Goal: Task Accomplishment & Management: Use online tool/utility

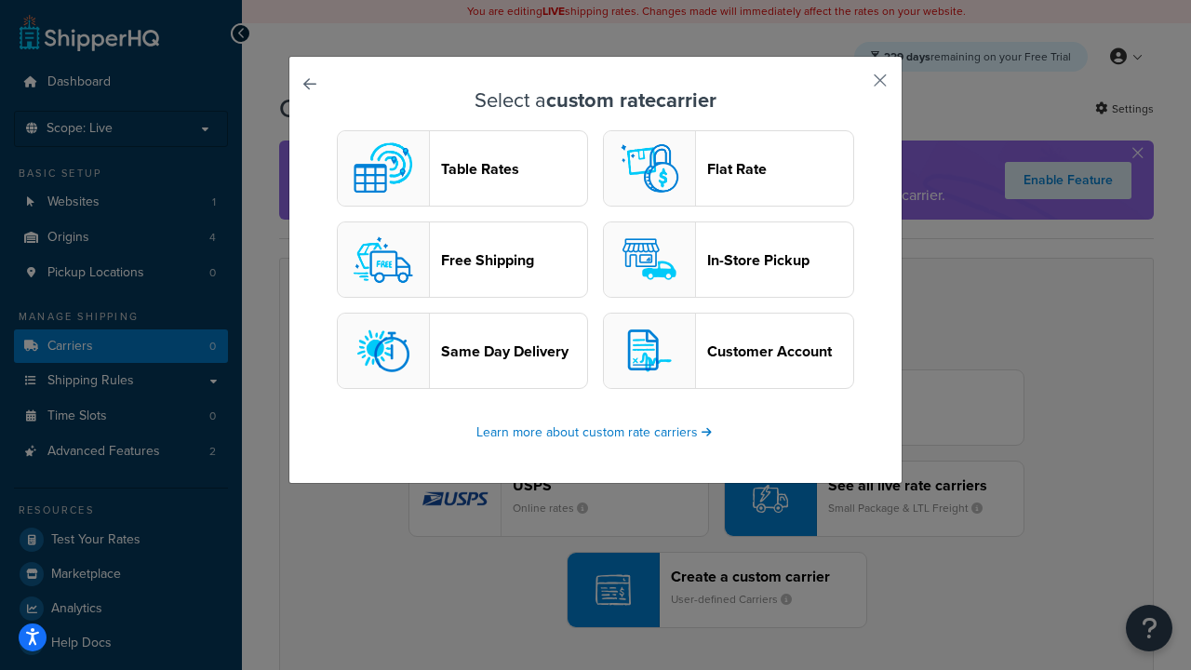
click at [462, 168] on header "Table Rates" at bounding box center [514, 169] width 146 height 18
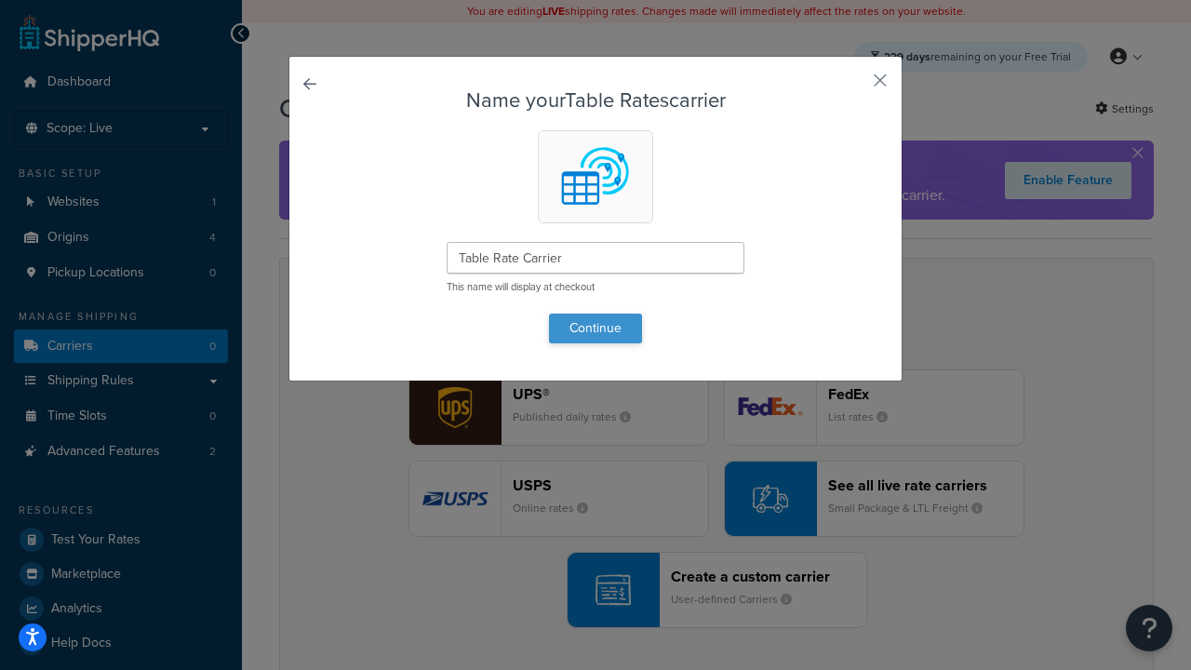
type input "Table Rate Carrier"
click at [595, 327] on button "Continue" at bounding box center [595, 328] width 93 height 30
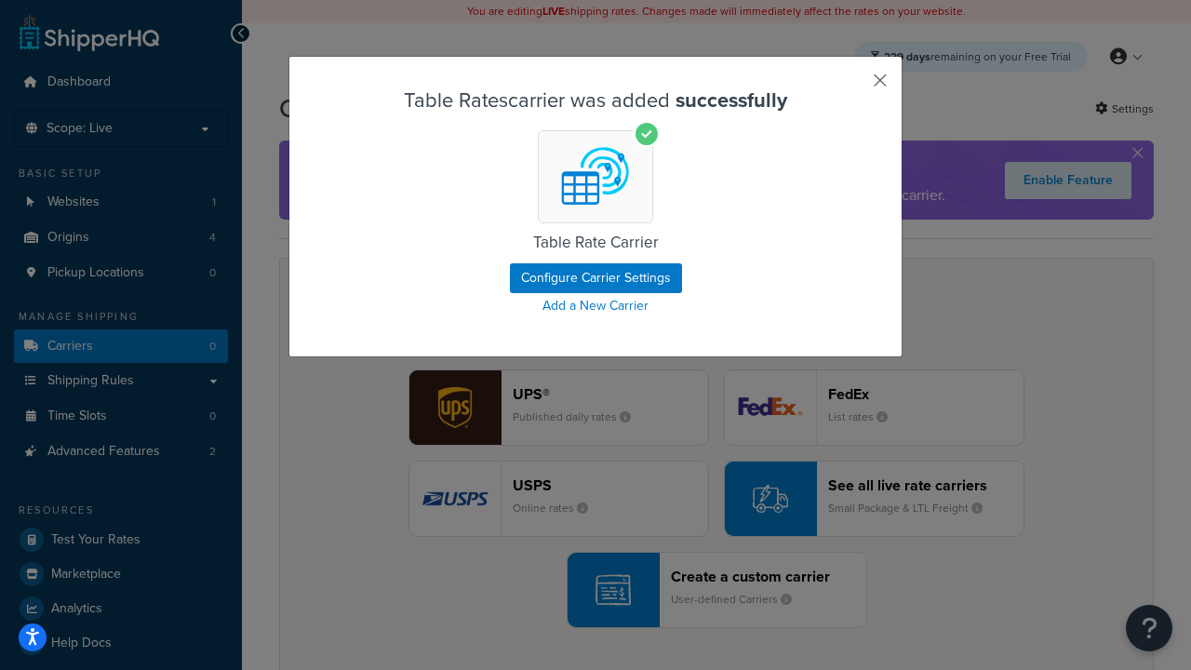
click at [852, 87] on button "button" at bounding box center [852, 87] width 5 height 5
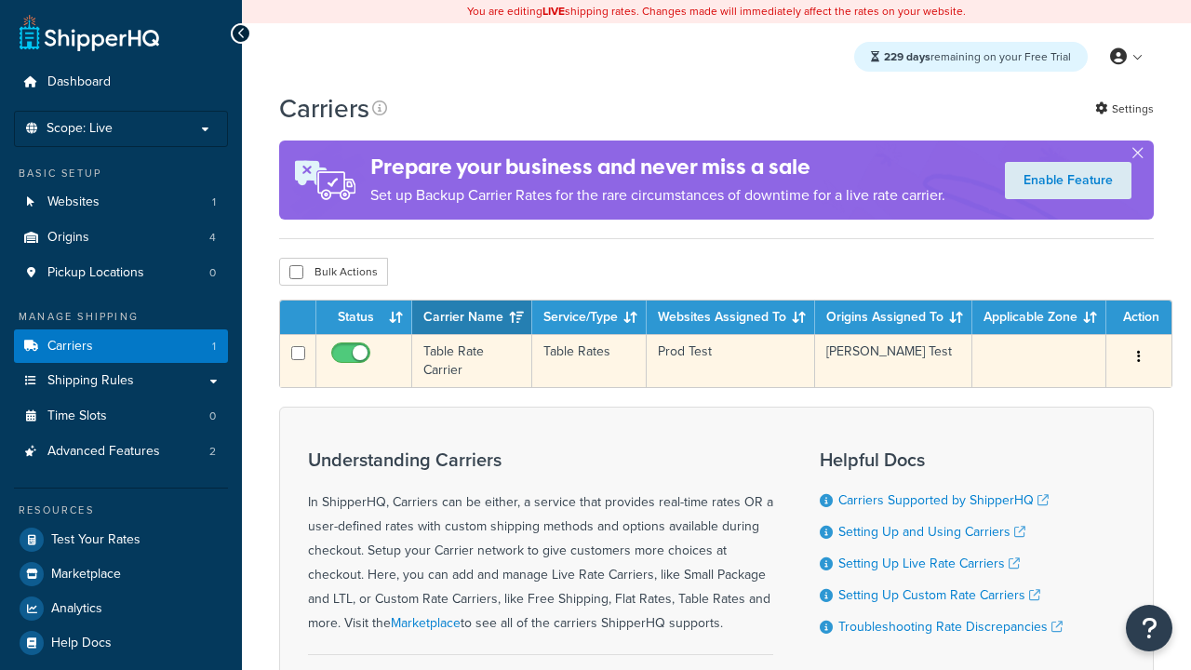
click at [1139, 358] on icon "button" at bounding box center [1139, 356] width 4 height 13
click at [0, 0] on link "Edit" at bounding box center [0, 0] width 0 height 0
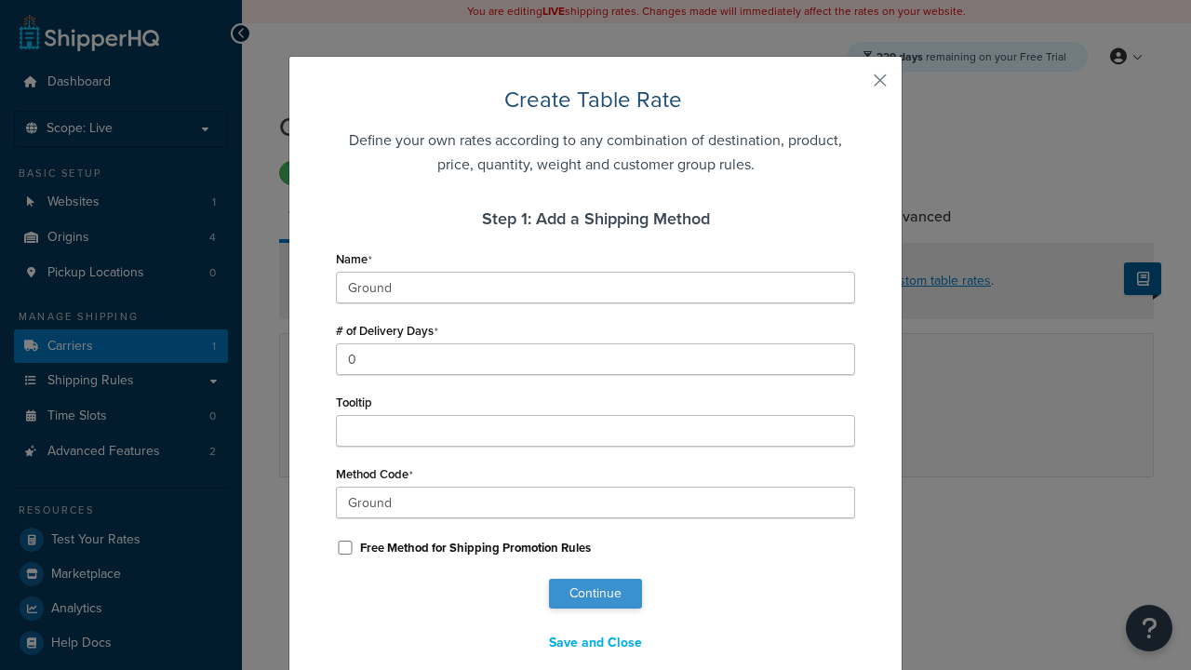
type input "Ground"
click at [595, 593] on button "Continue" at bounding box center [595, 594] width 93 height 30
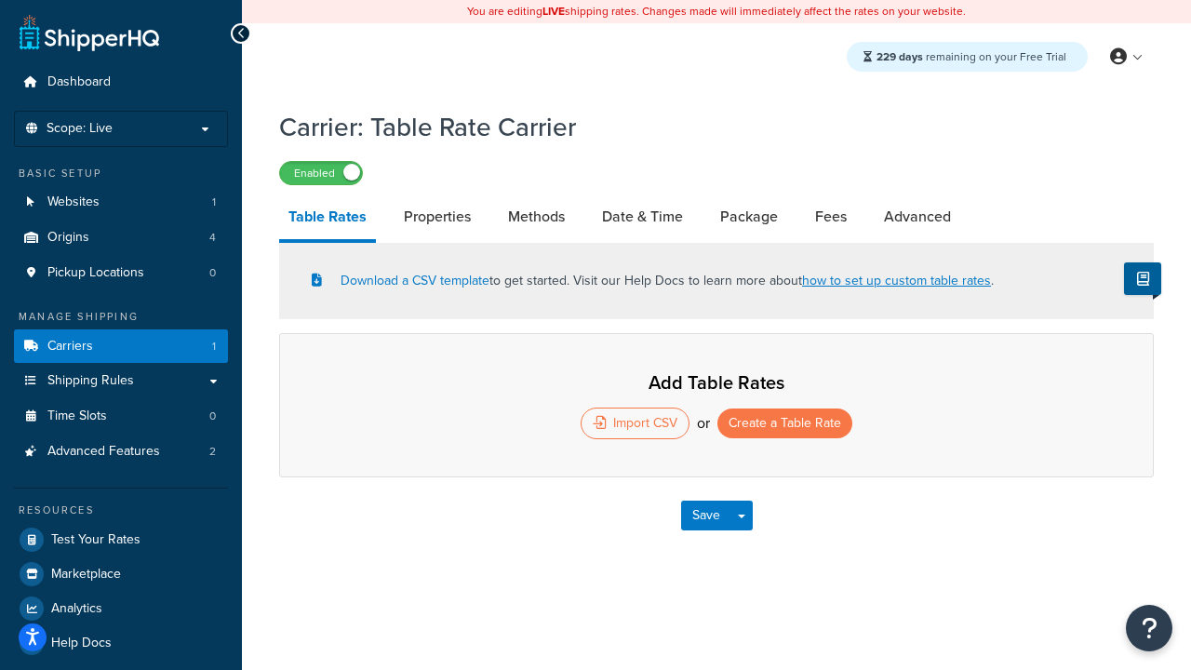
select select "25"
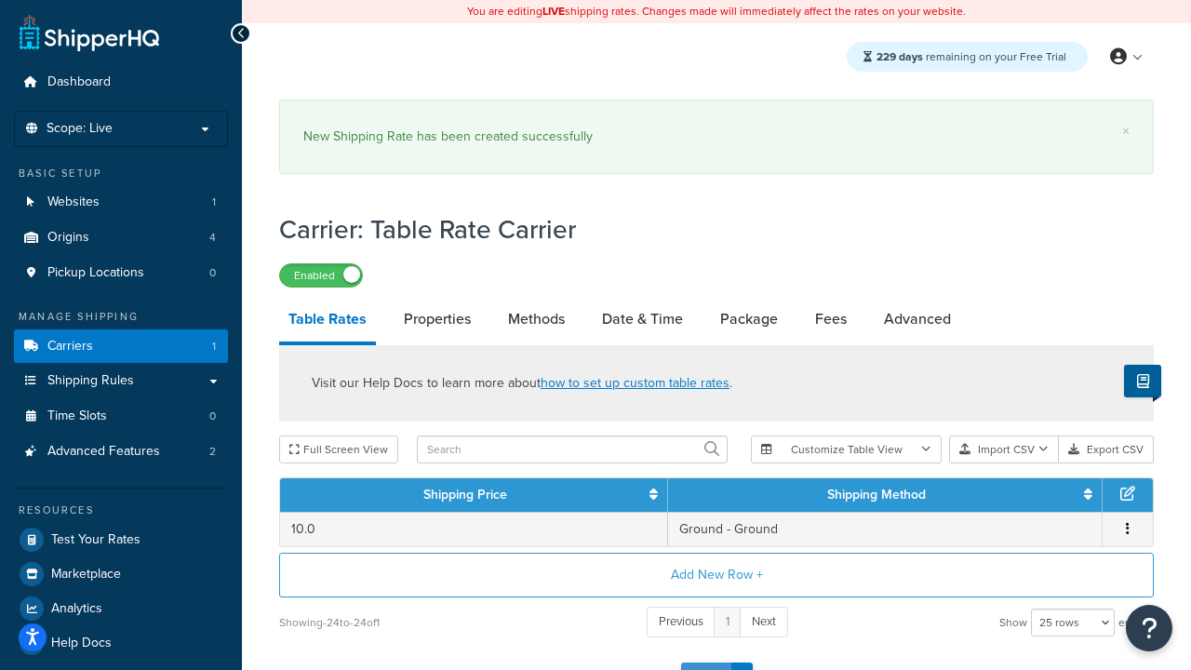
click at [705, 662] on button "Save" at bounding box center [706, 677] width 50 height 30
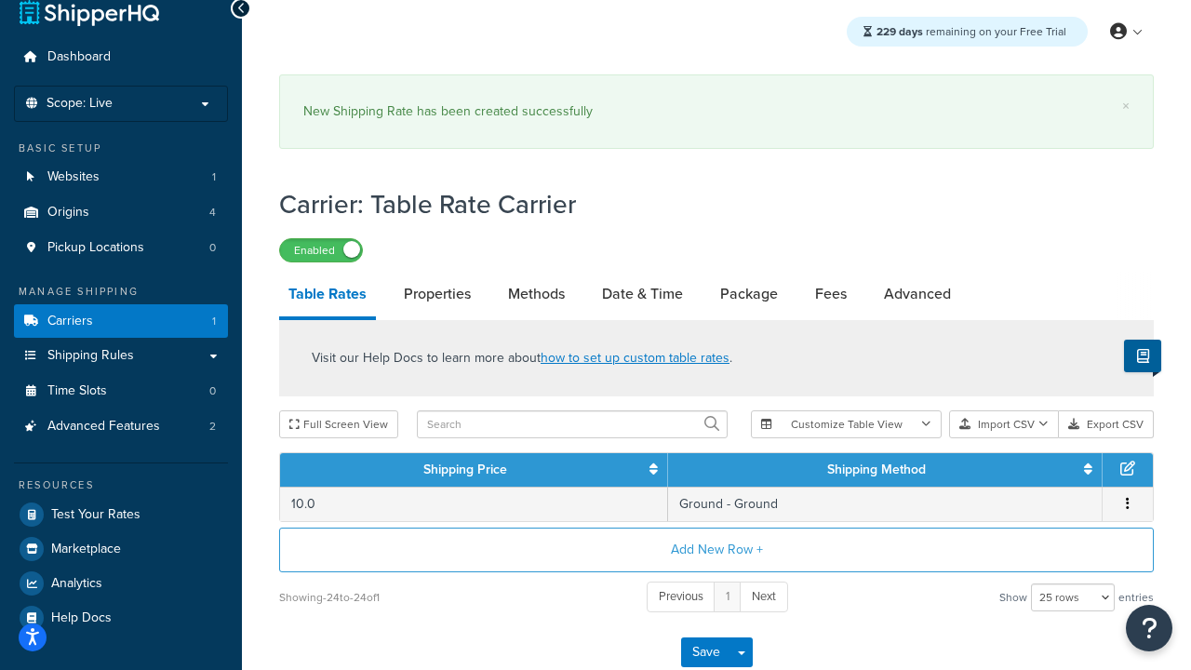
scroll to position [0, 0]
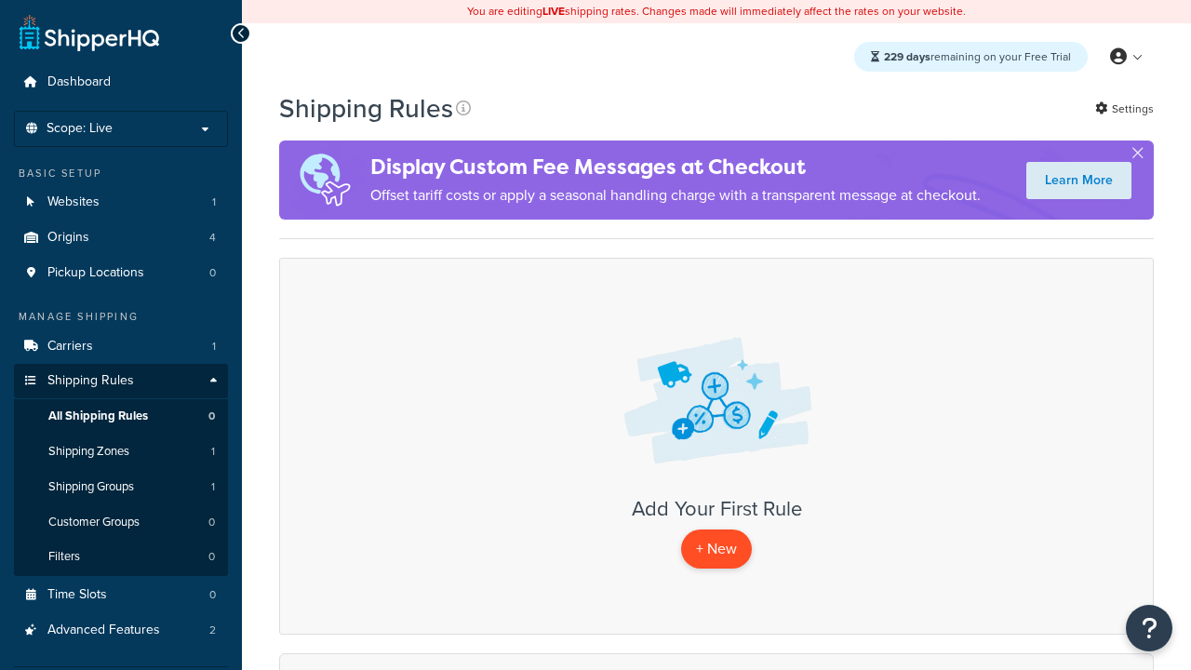
click at [716, 549] on p "+ New" at bounding box center [716, 548] width 71 height 38
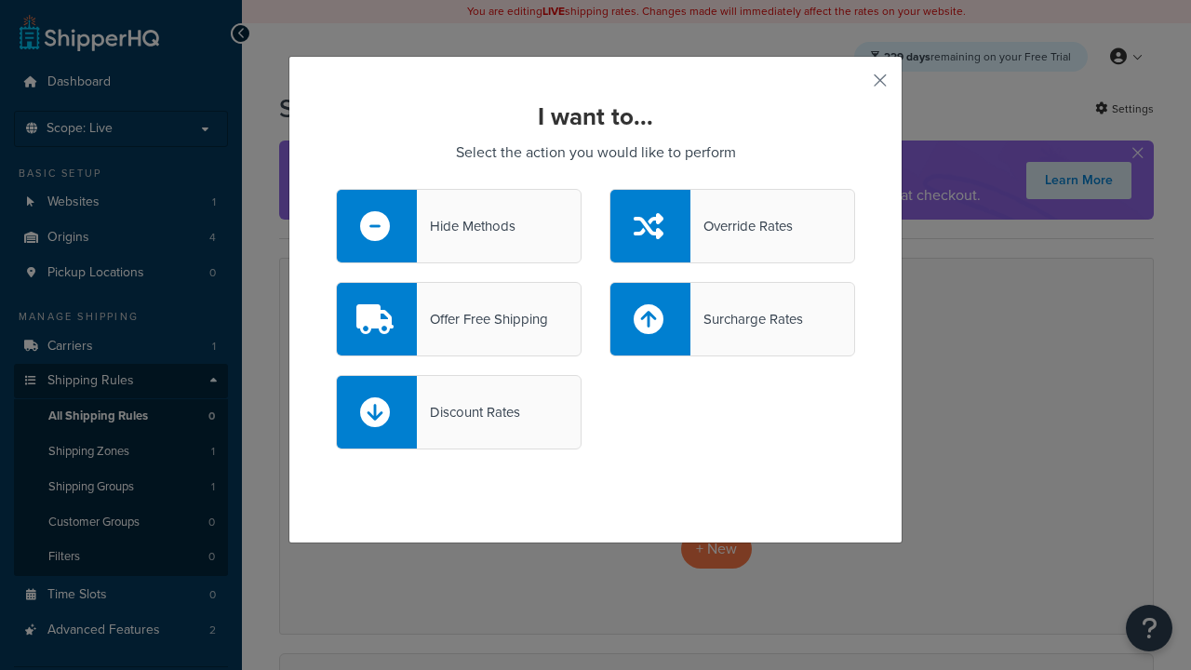
click at [732, 226] on div "Override Rates" at bounding box center [741, 226] width 102 height 26
click at [0, 0] on input "Override Rates" at bounding box center [0, 0] width 0 height 0
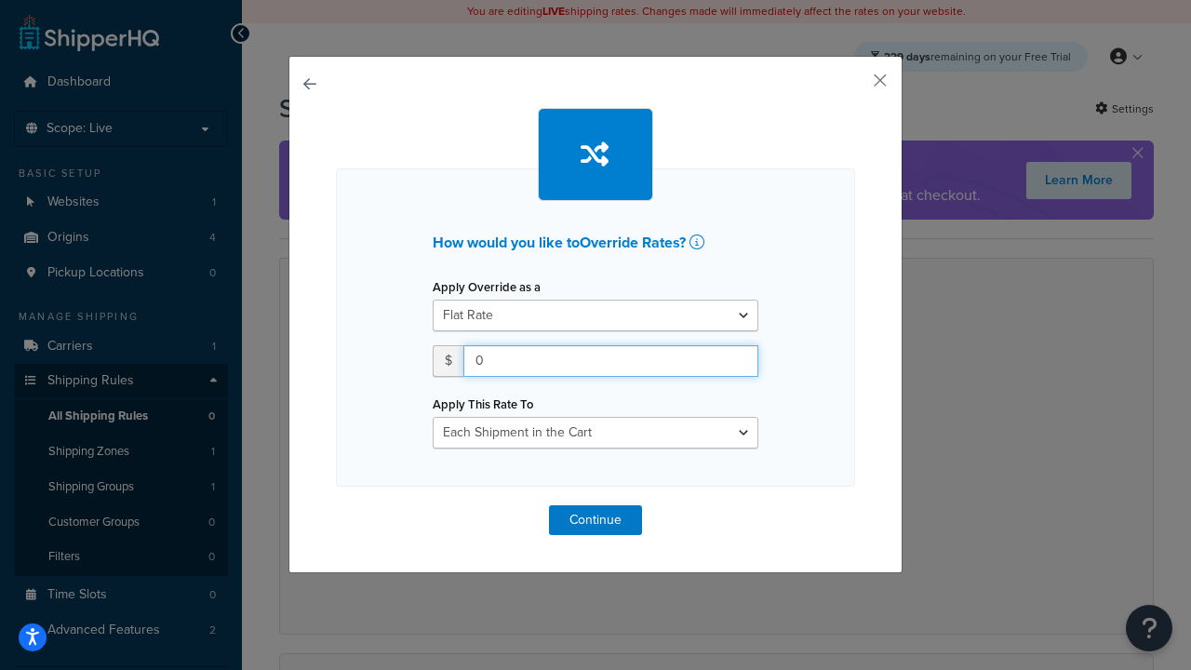
type input "100"
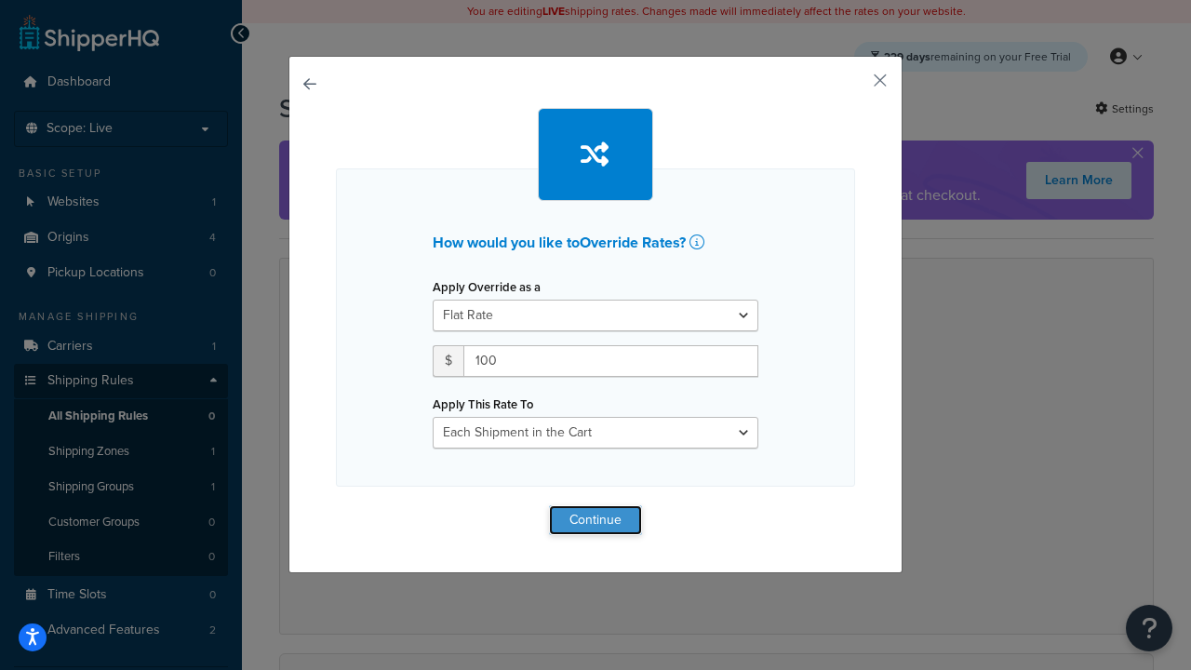
click at [595, 519] on button "Continue" at bounding box center [595, 520] width 93 height 30
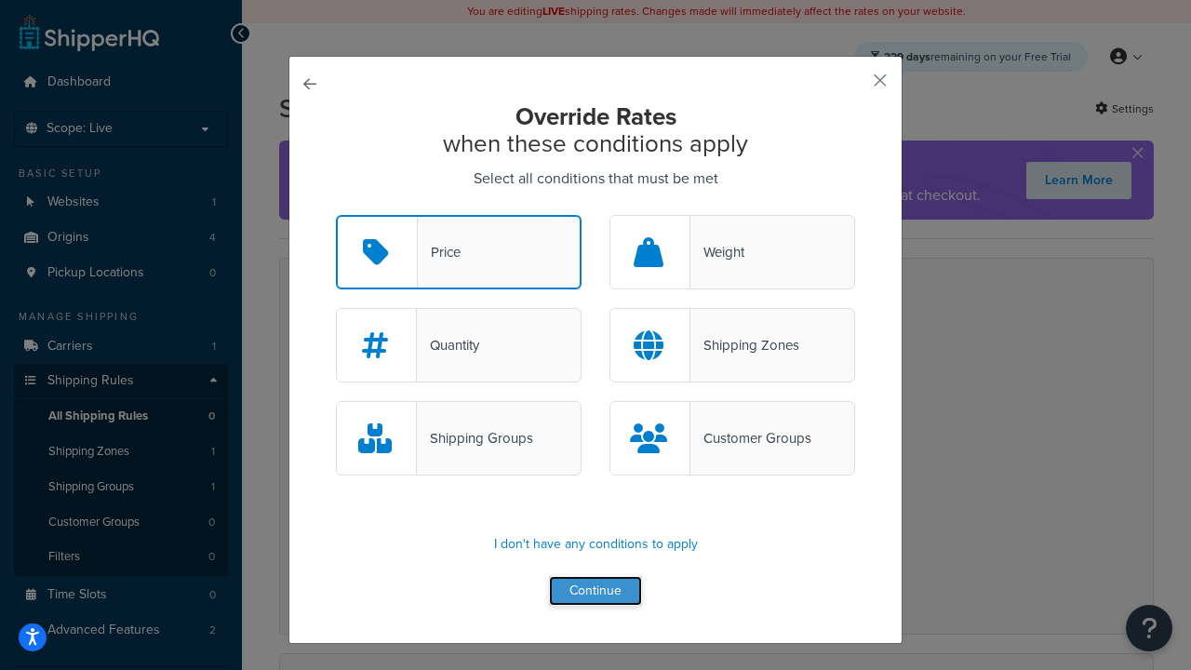
click at [595, 592] on button "Continue" at bounding box center [595, 591] width 93 height 30
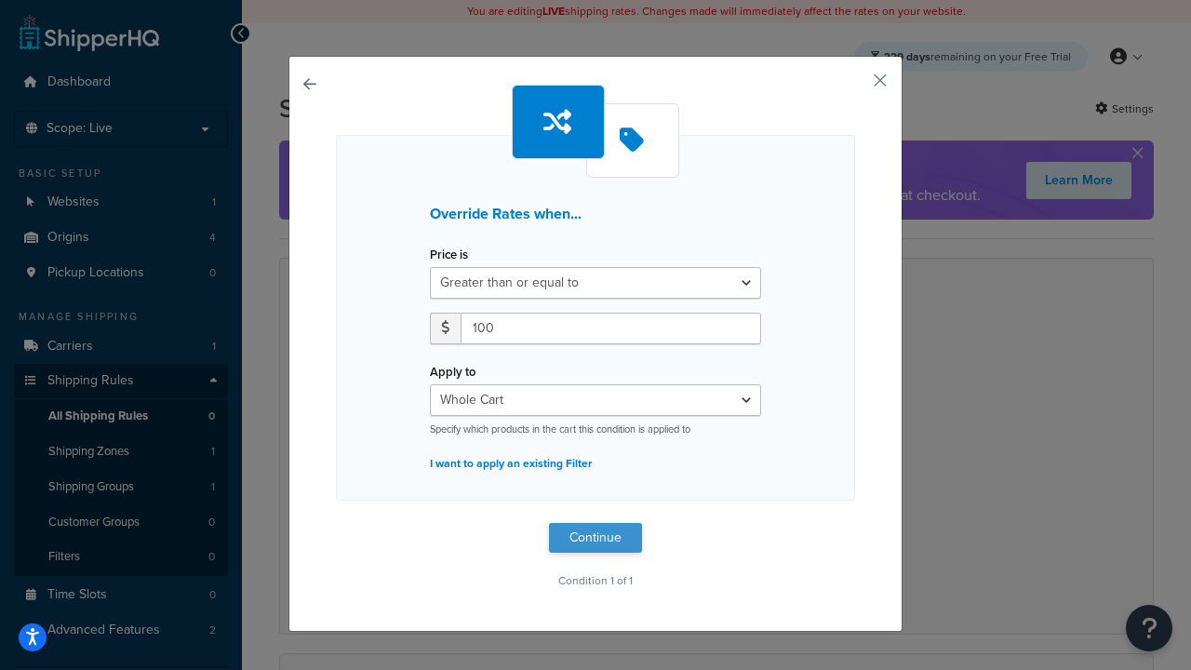
type input "100"
click at [595, 538] on button "Continue" at bounding box center [595, 538] width 93 height 30
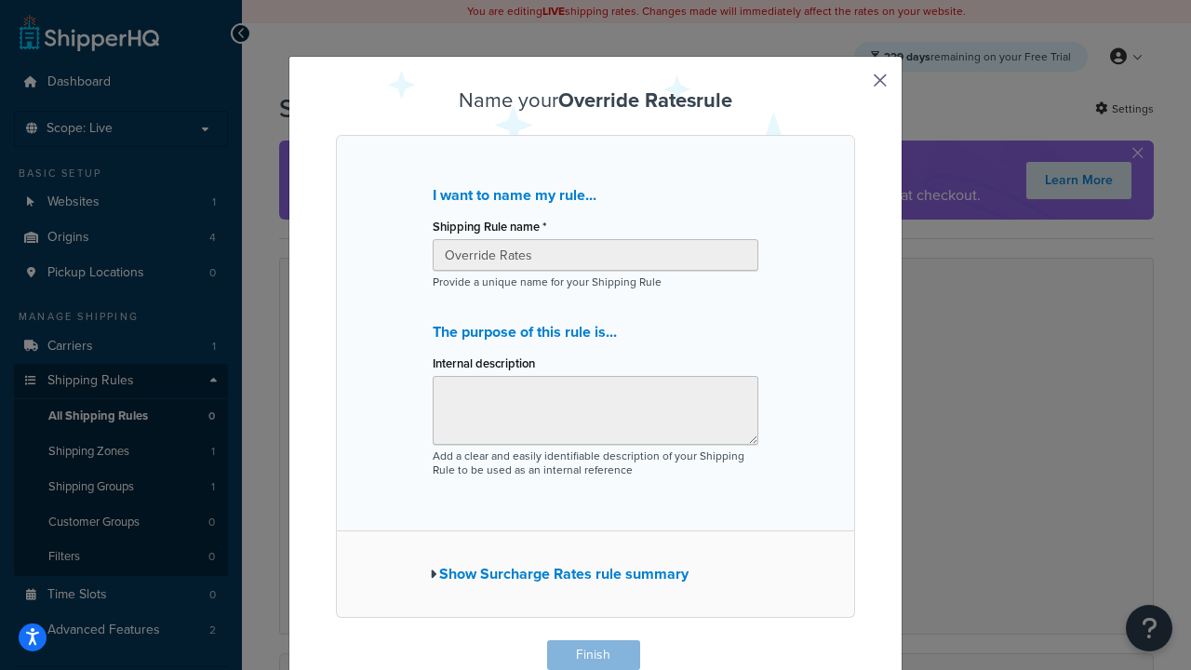
scroll to position [1, 0]
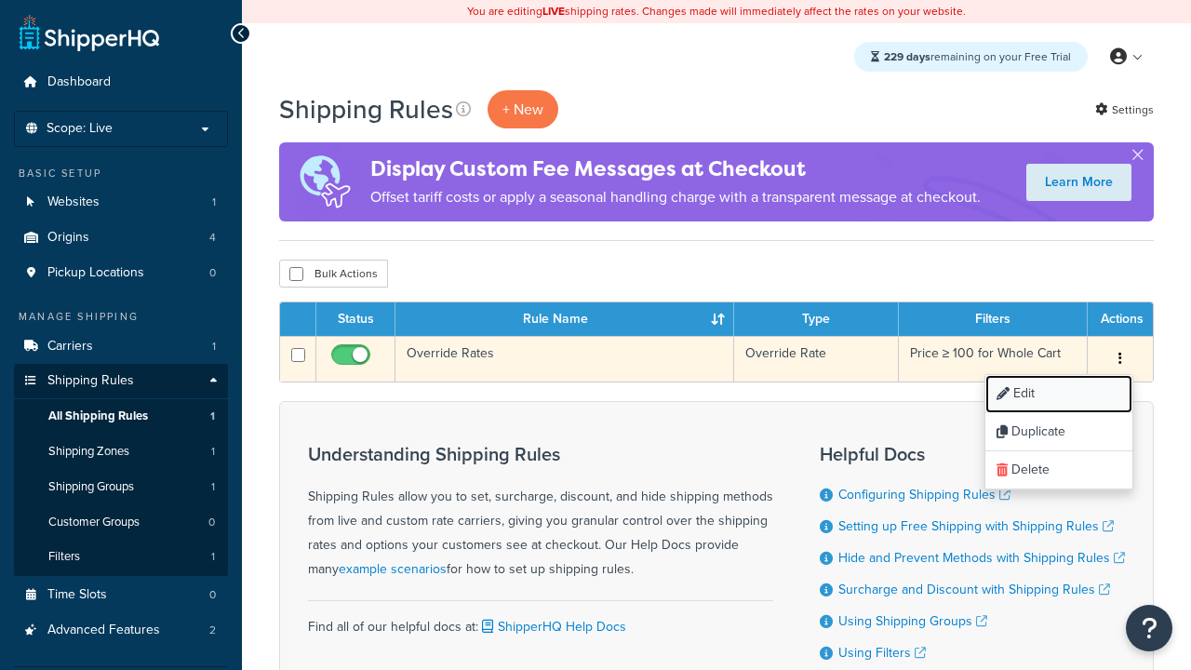
click at [1058, 394] on link "Edit" at bounding box center [1058, 394] width 147 height 38
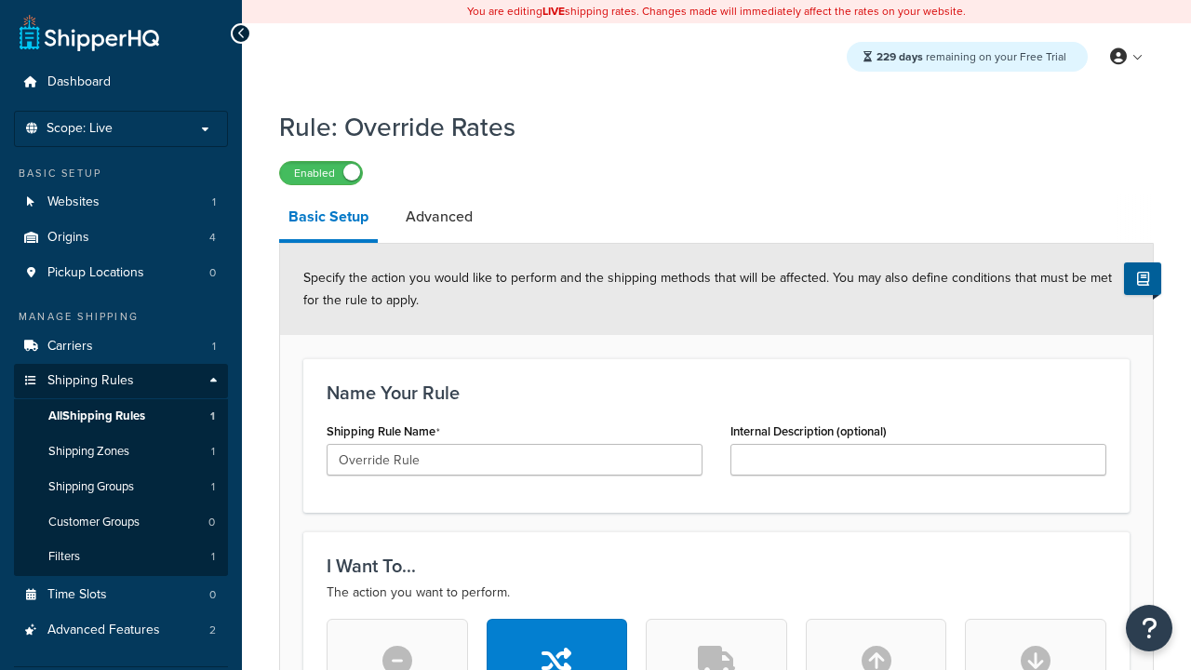
type input "Override Rule"
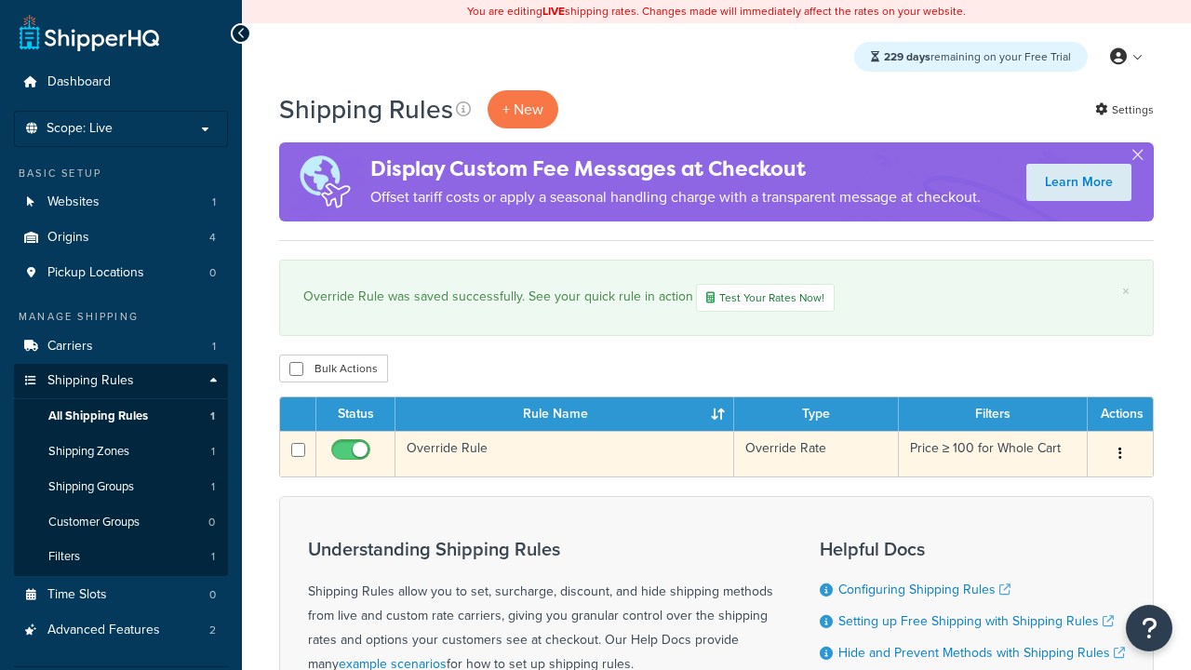
click at [1119, 456] on icon "button" at bounding box center [1120, 452] width 4 height 13
click at [0, 0] on link "Duplicate" at bounding box center [0, 0] width 0 height 0
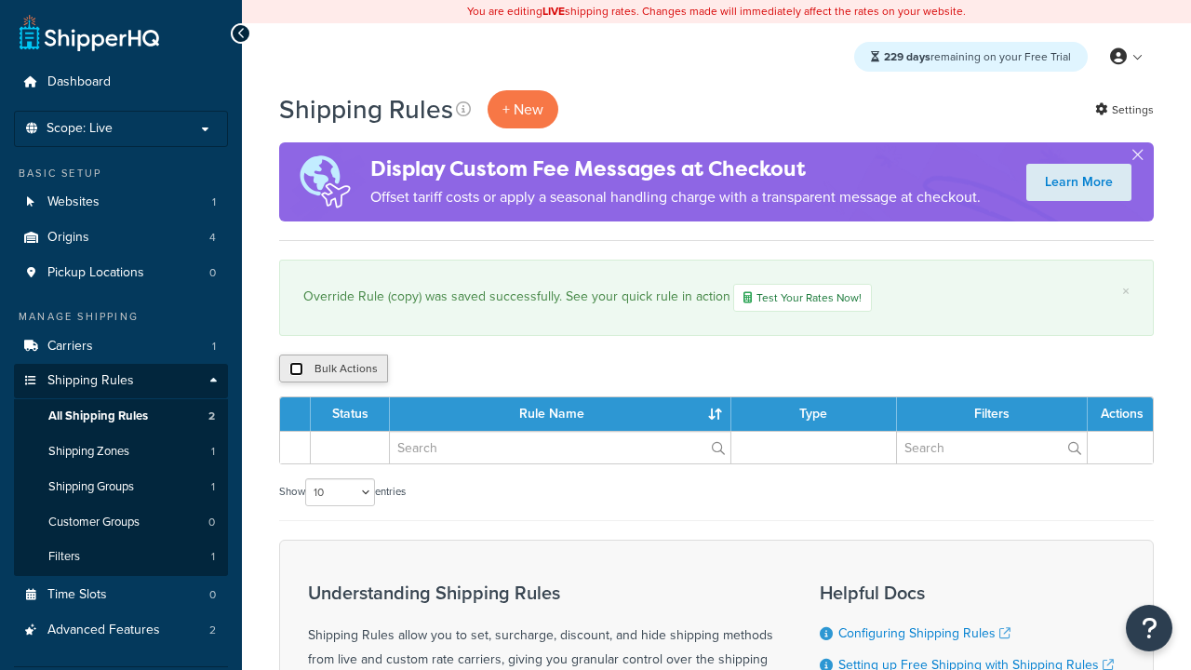
click at [296, 370] on input "checkbox" at bounding box center [296, 369] width 14 height 14
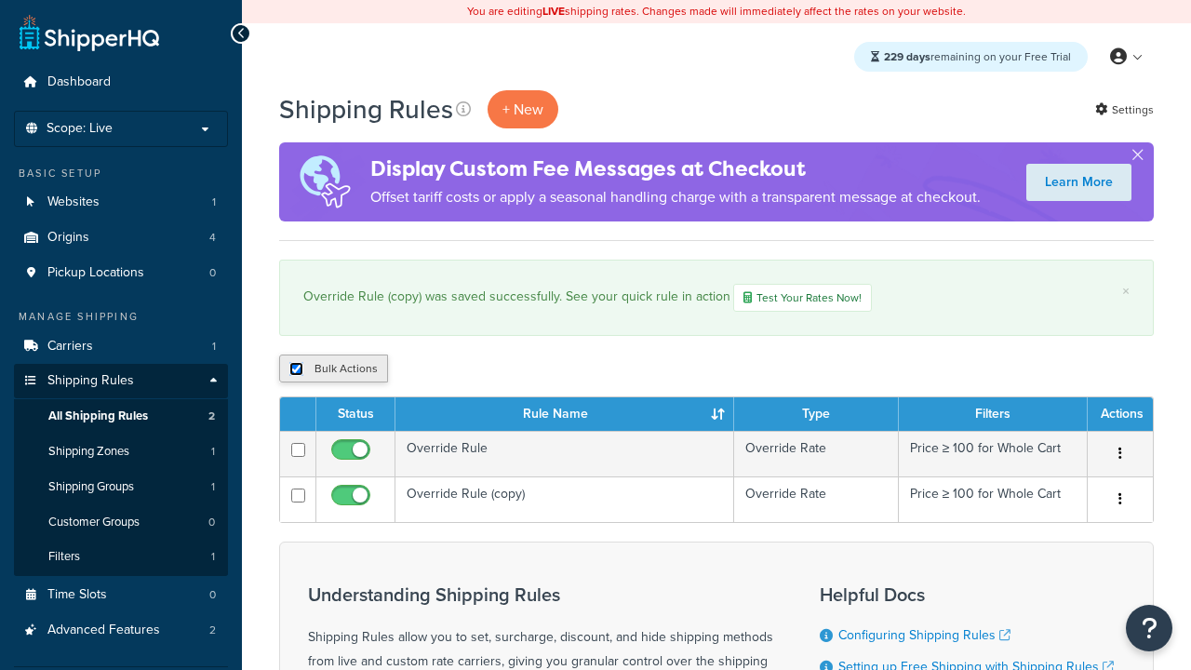
click at [296, 370] on input "checkbox" at bounding box center [296, 369] width 14 height 14
checkbox input "false"
click at [296, 370] on input "checkbox" at bounding box center [296, 369] width 14 height 14
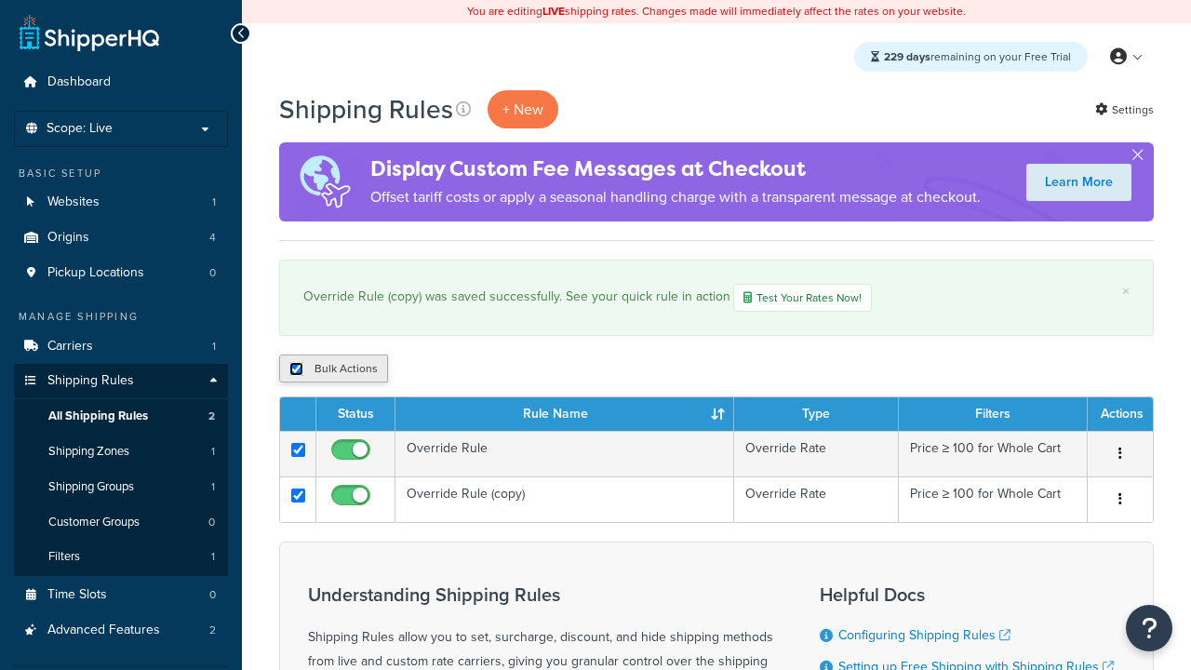
checkbox input "true"
click at [427, 370] on button "Duplicate" at bounding box center [426, 368] width 78 height 28
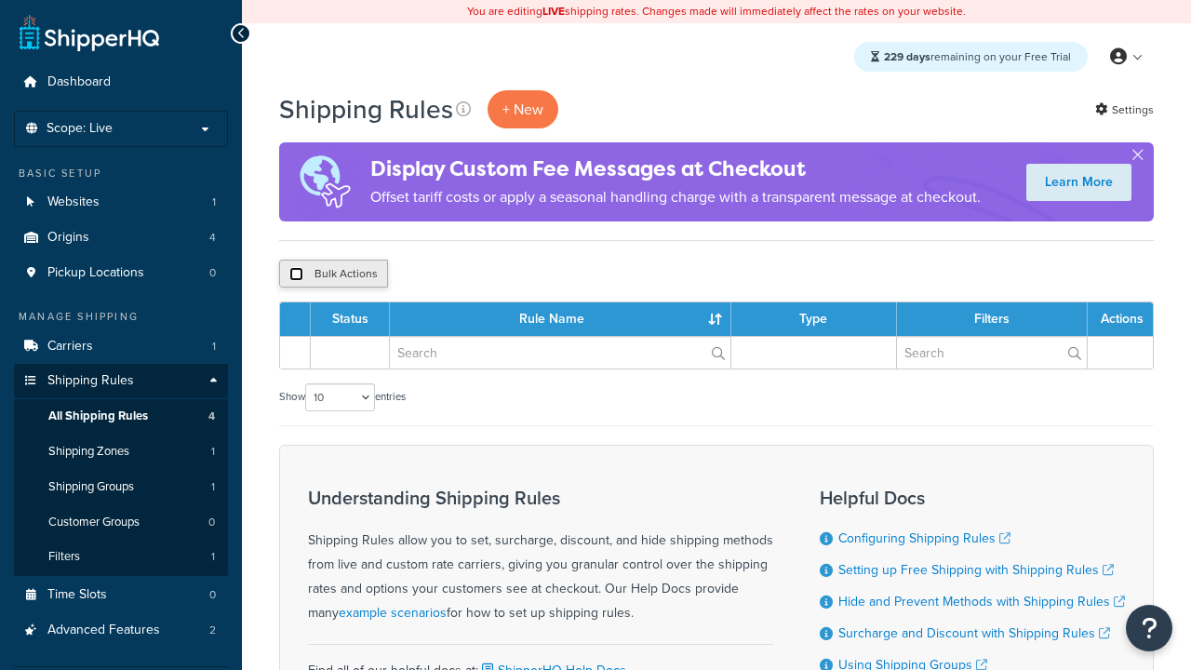
click at [296, 274] on input "checkbox" at bounding box center [296, 274] width 14 height 14
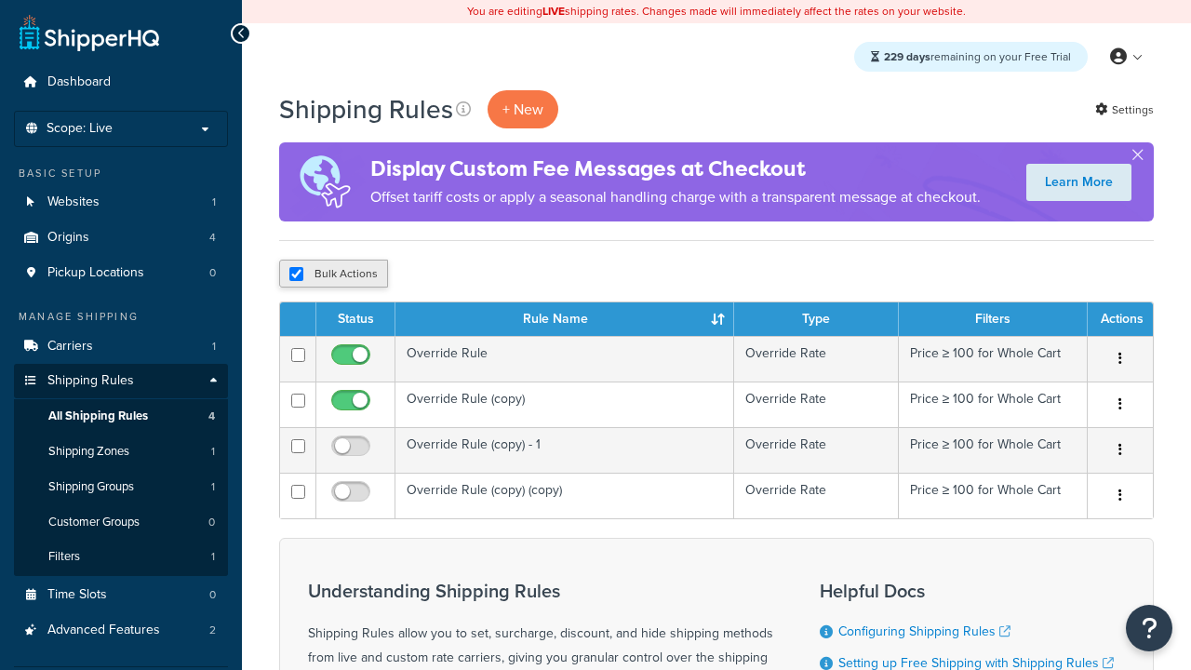
click at [333, 274] on button "Bulk Actions" at bounding box center [333, 274] width 109 height 28
checkbox input "false"
